Goal: Complete application form

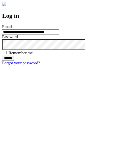
type input "**********"
click at [14, 61] on input "******" at bounding box center [8, 58] width 12 height 5
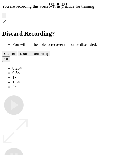
type input "**********"
